Goal: Go to known website: Access a specific website the user already knows

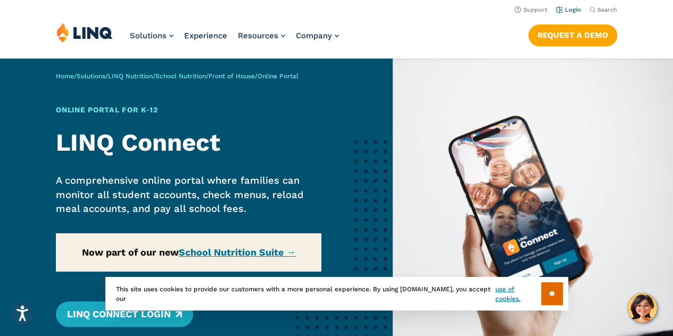
click at [574, 11] on link "Login" at bounding box center [568, 9] width 25 height 7
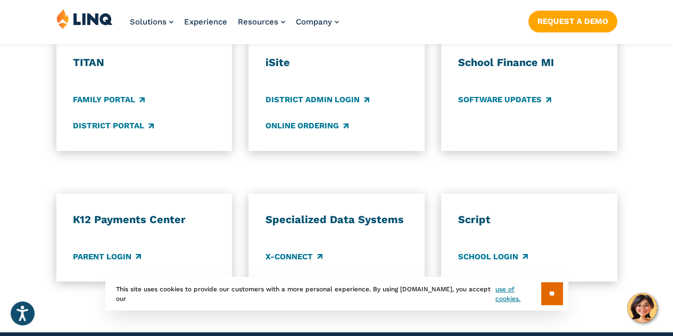
scroll to position [958, 0]
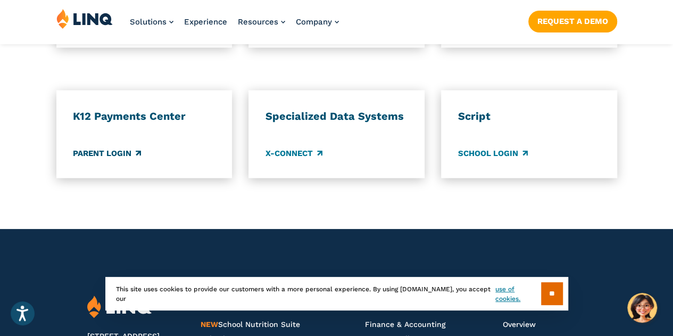
click at [111, 147] on link "Parent Login" at bounding box center [107, 153] width 68 height 12
